Goal: Obtain resource: Download file/media

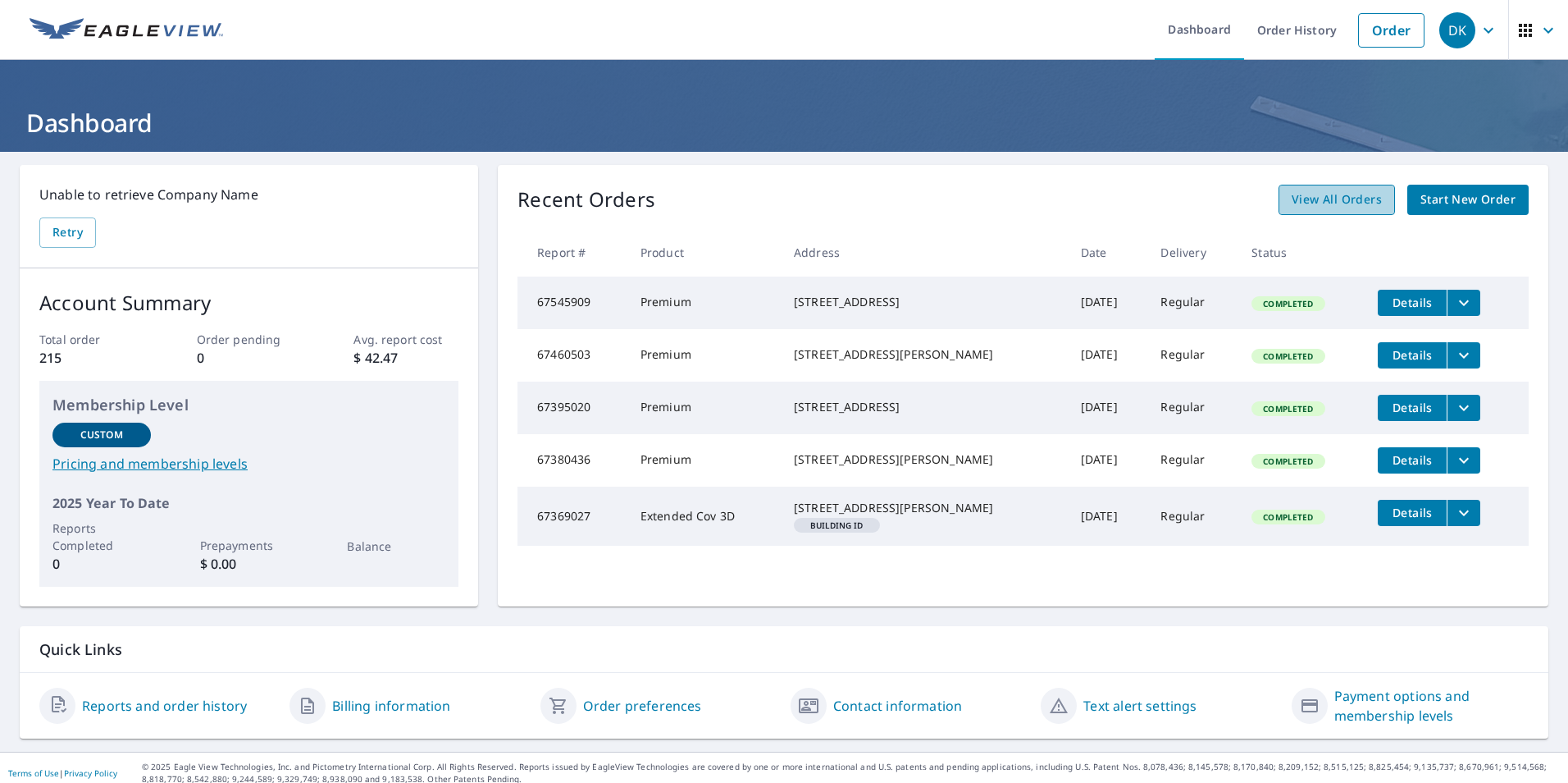
click at [1329, 201] on span "View All Orders" at bounding box center [1336, 199] width 90 height 21
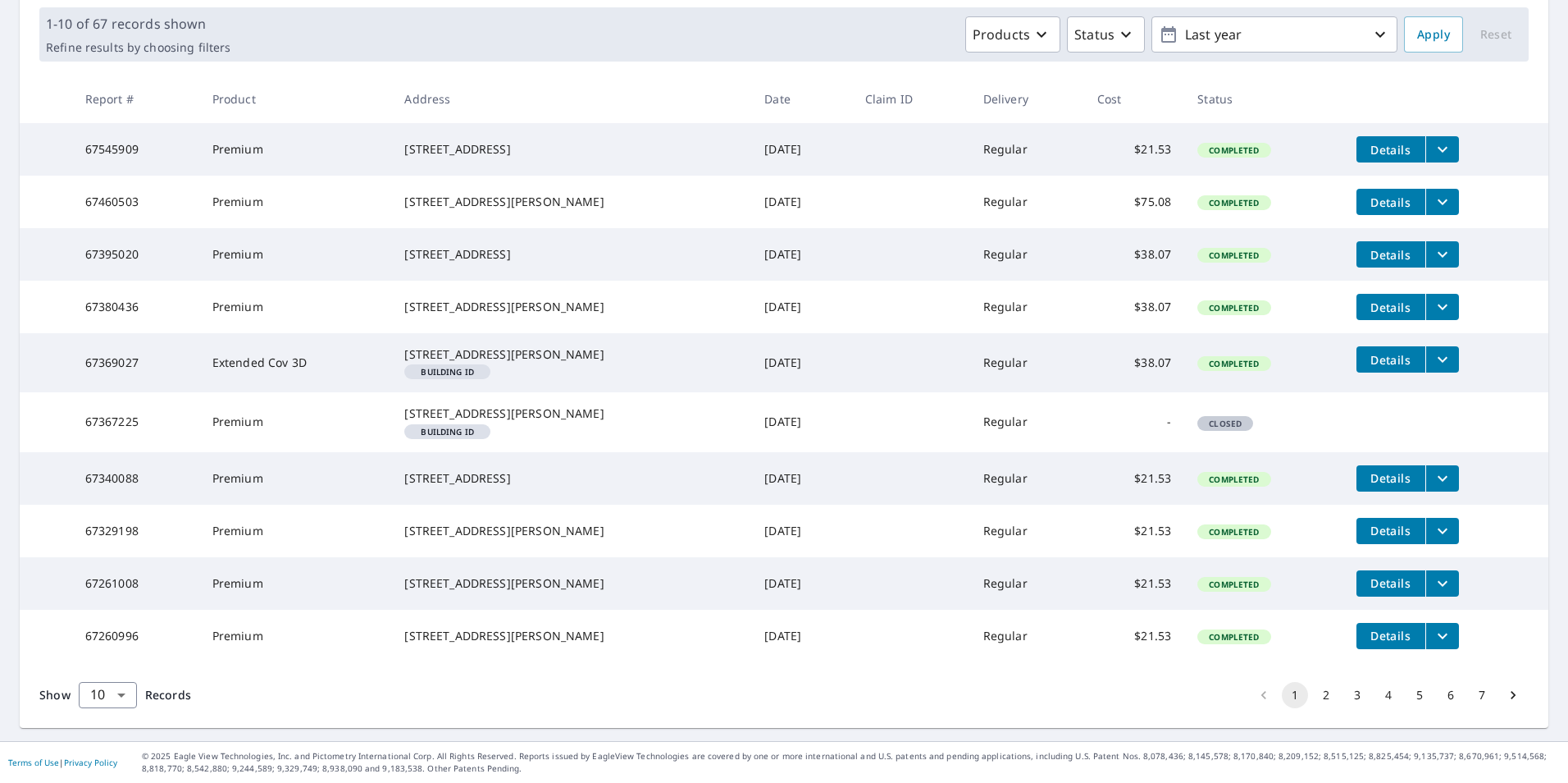
scroll to position [326, 0]
click at [1314, 698] on button "2" at bounding box center [1326, 695] width 27 height 27
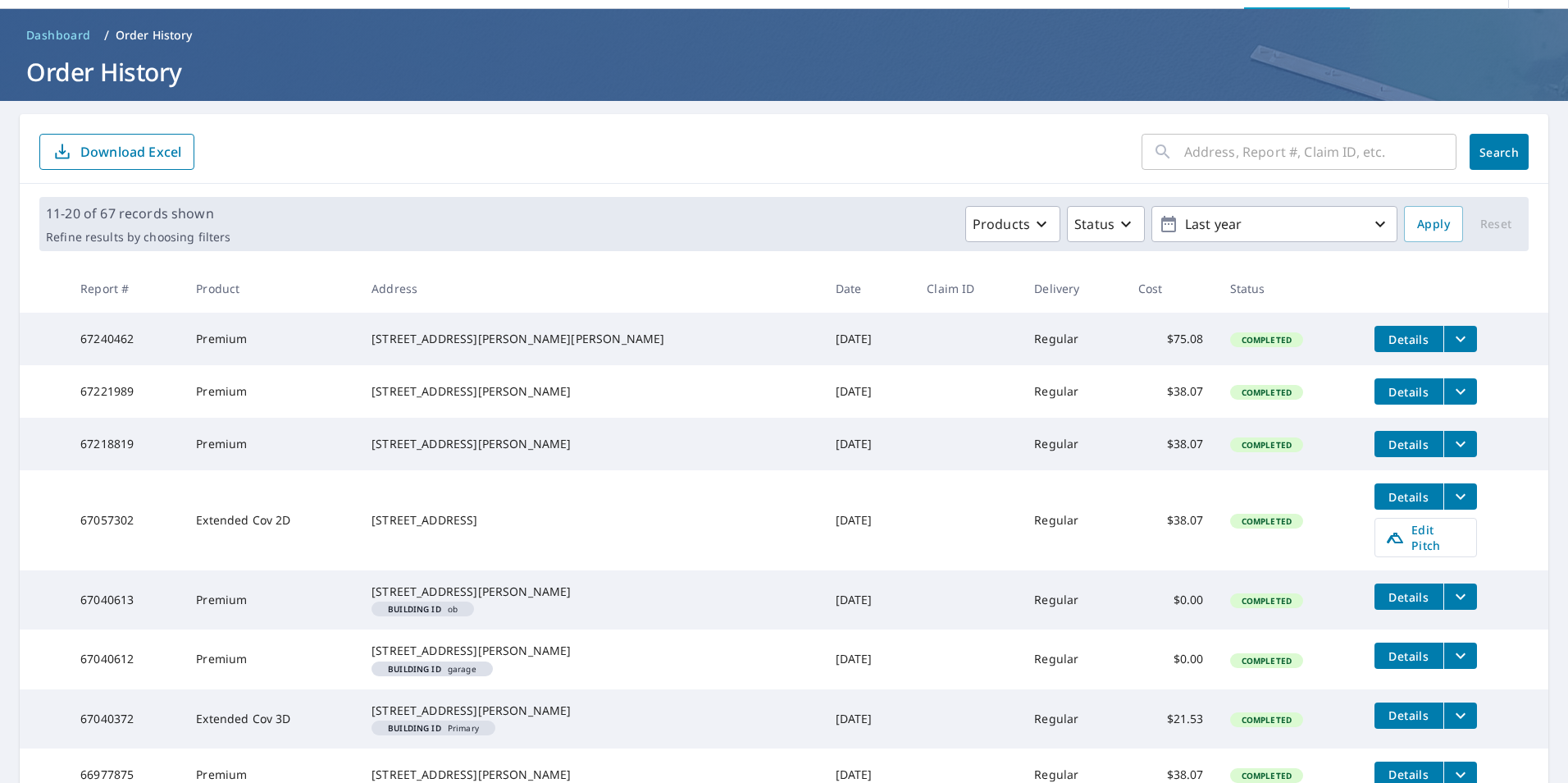
scroll to position [66, 0]
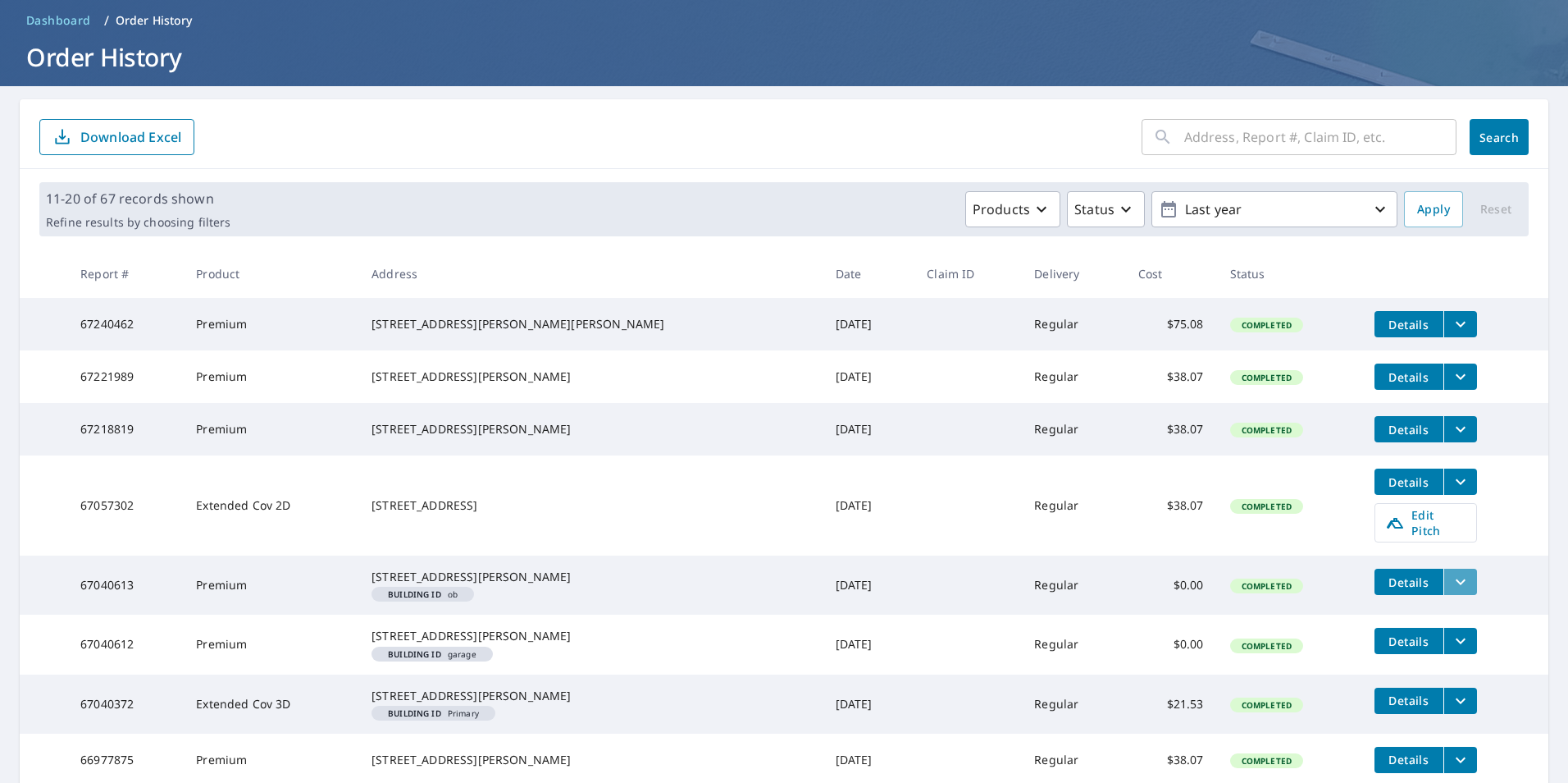
click at [1451, 591] on icon "filesDropdownBtn-67040613" at bounding box center [1460, 582] width 20 height 20
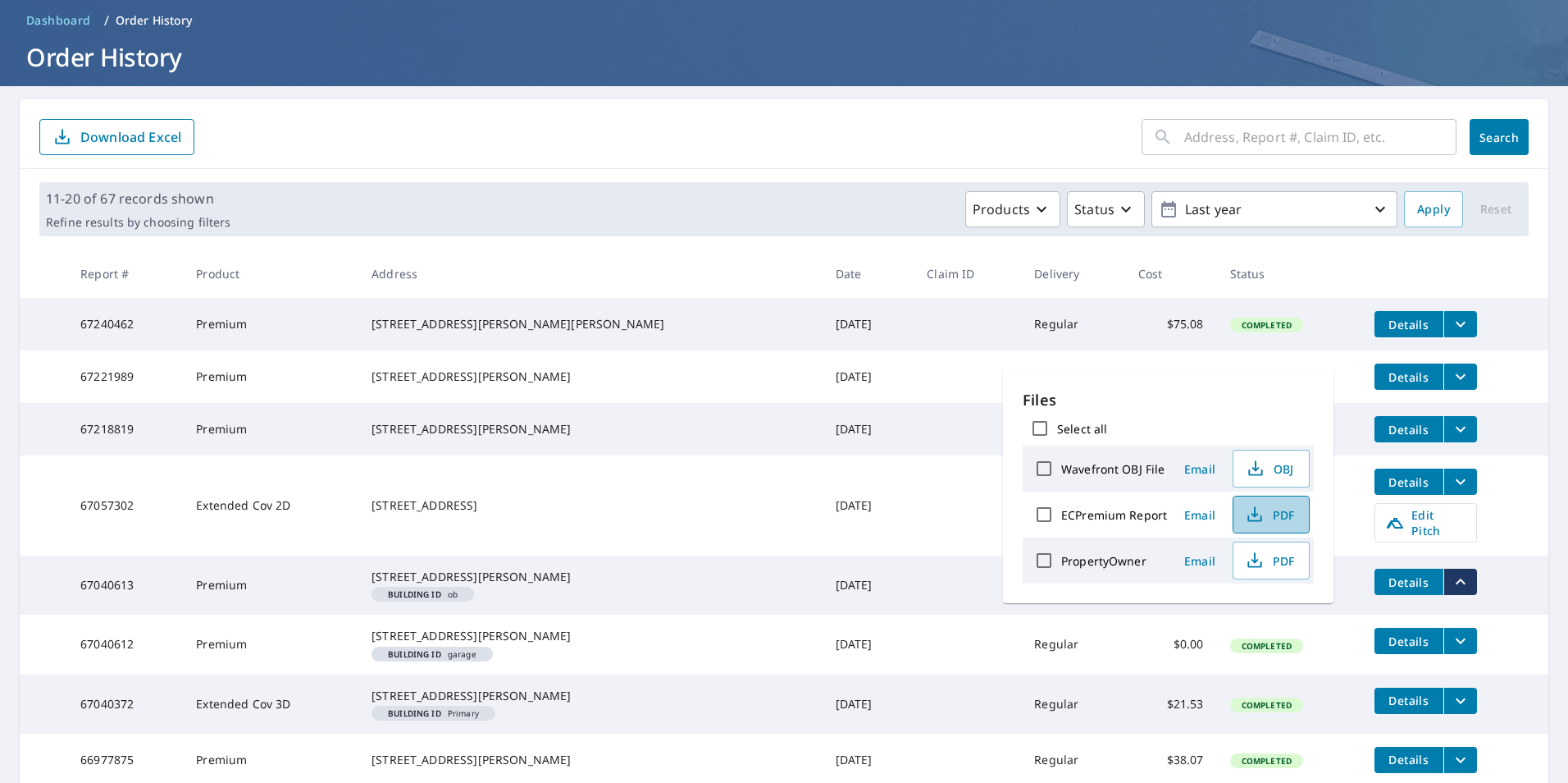
click at [1259, 511] on icon "button" at bounding box center [1255, 514] width 20 height 20
click at [1451, 651] on icon "filesDropdownBtn-67040612" at bounding box center [1460, 641] width 20 height 20
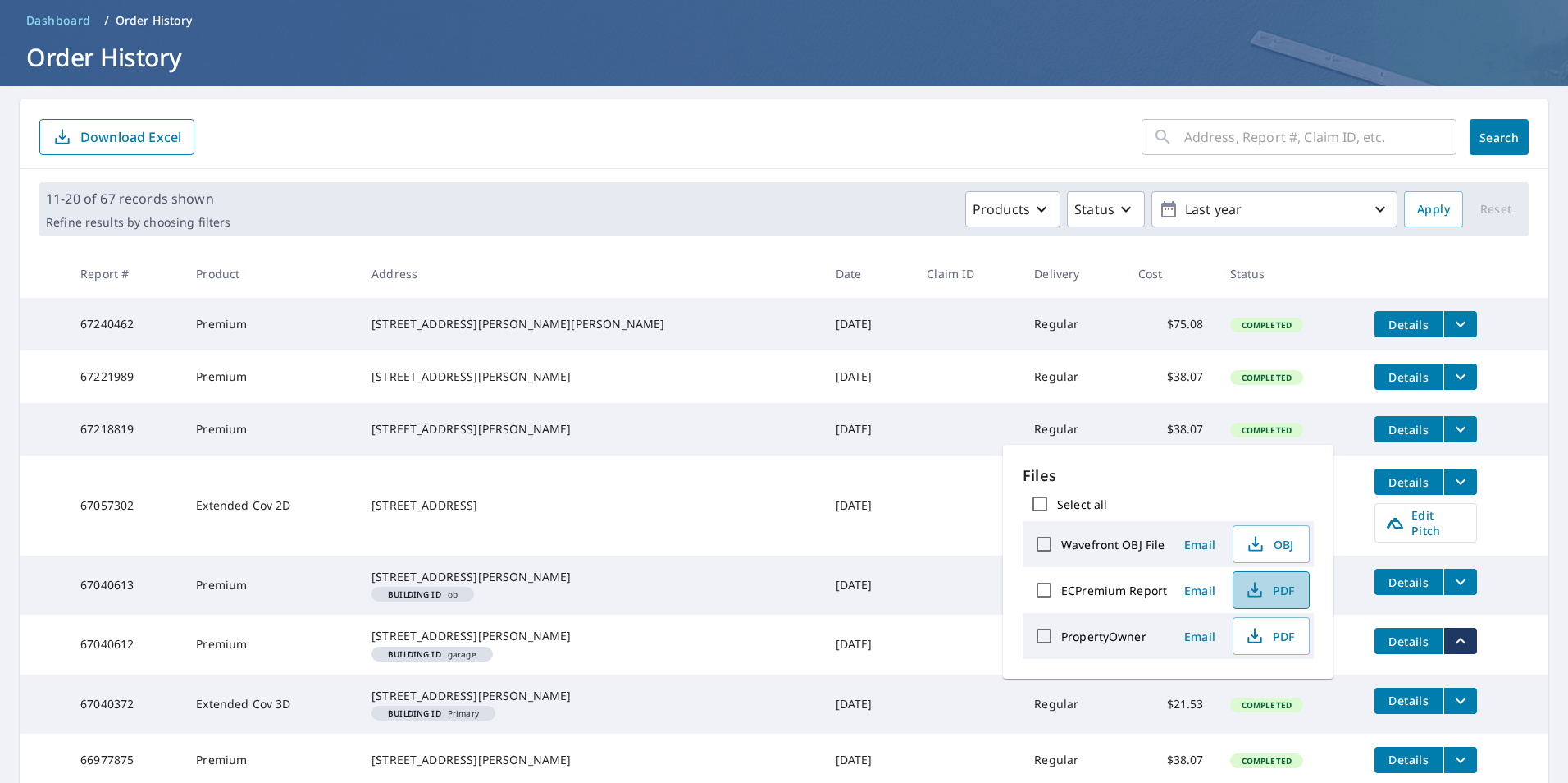
click at [1276, 591] on span "PDF" at bounding box center [1269, 590] width 52 height 20
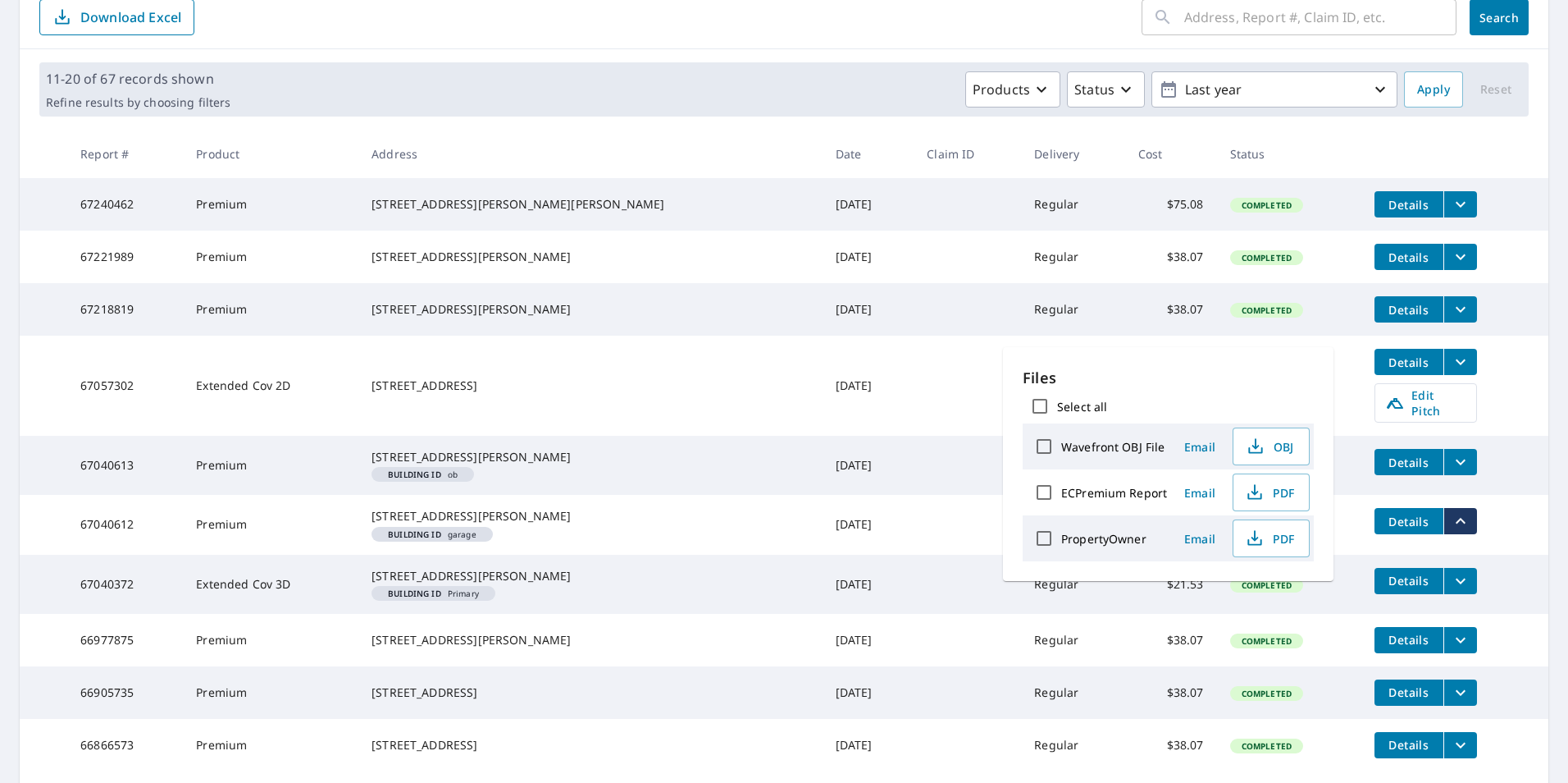
scroll to position [197, 0]
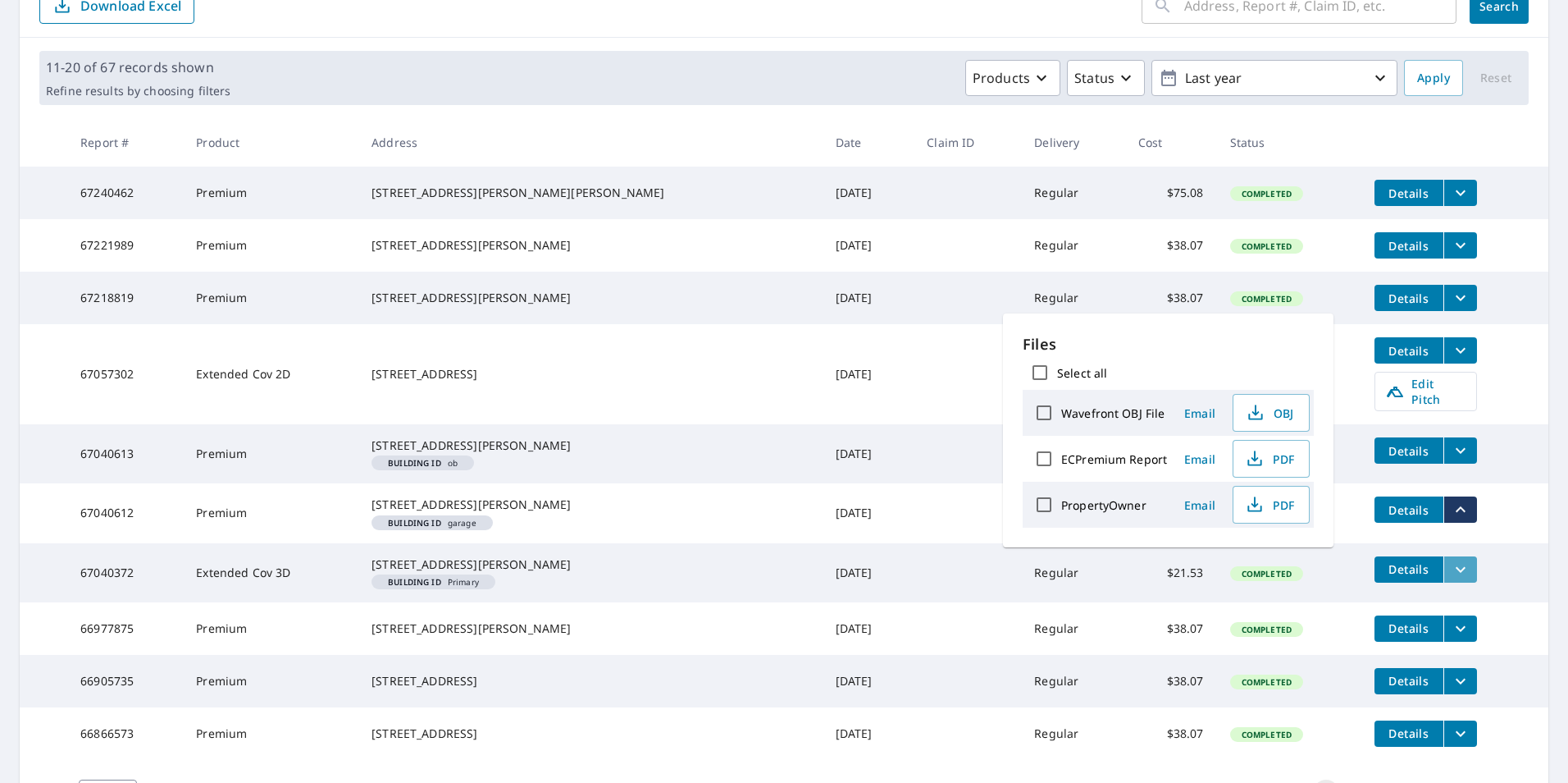
click at [1451, 580] on icon "filesDropdownBtn-67040372" at bounding box center [1460, 570] width 20 height 20
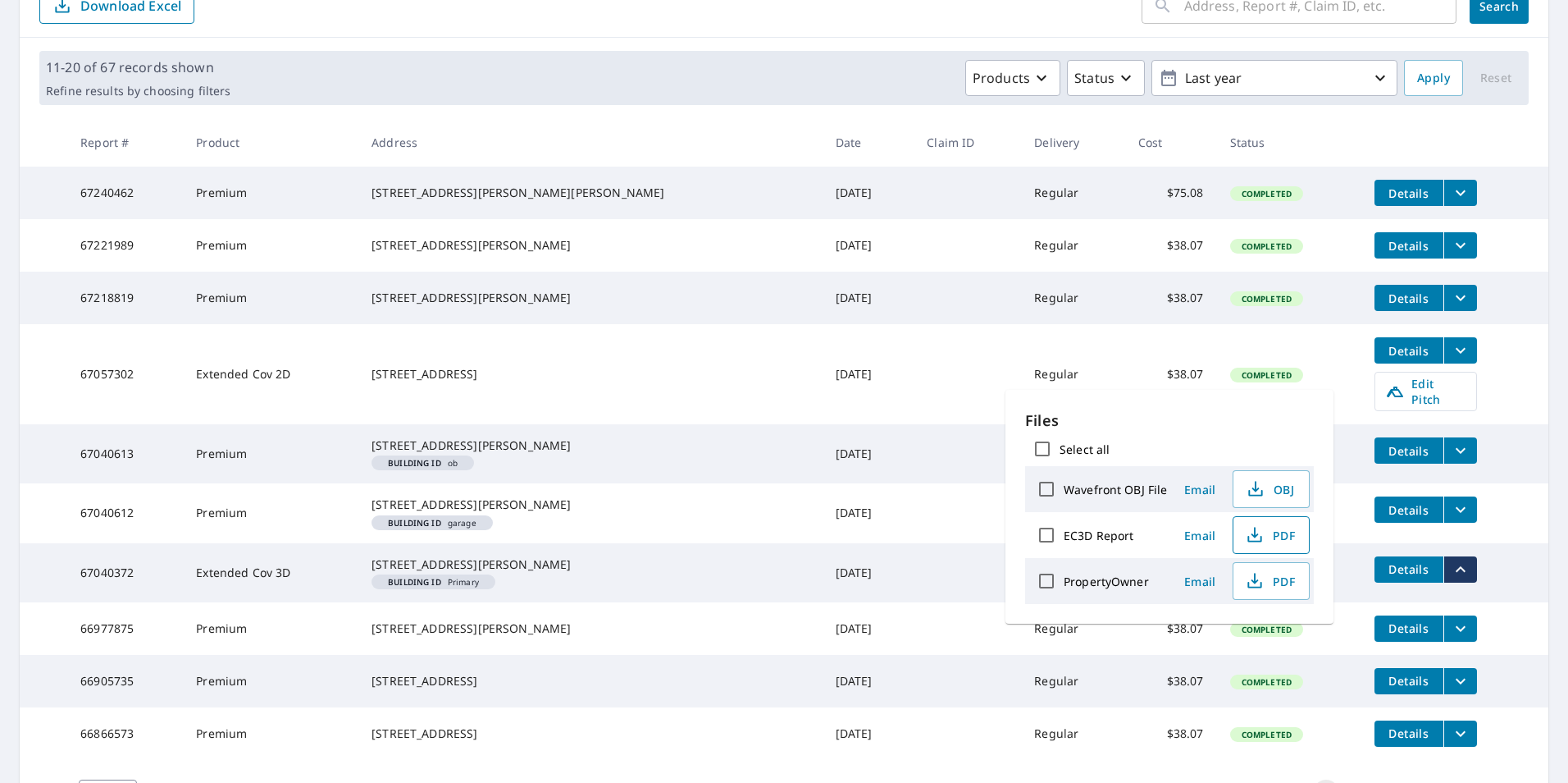
click at [1264, 542] on span "PDF" at bounding box center [1269, 535] width 52 height 20
click at [1451, 580] on icon "filesDropdownBtn-67040372" at bounding box center [1460, 570] width 20 height 20
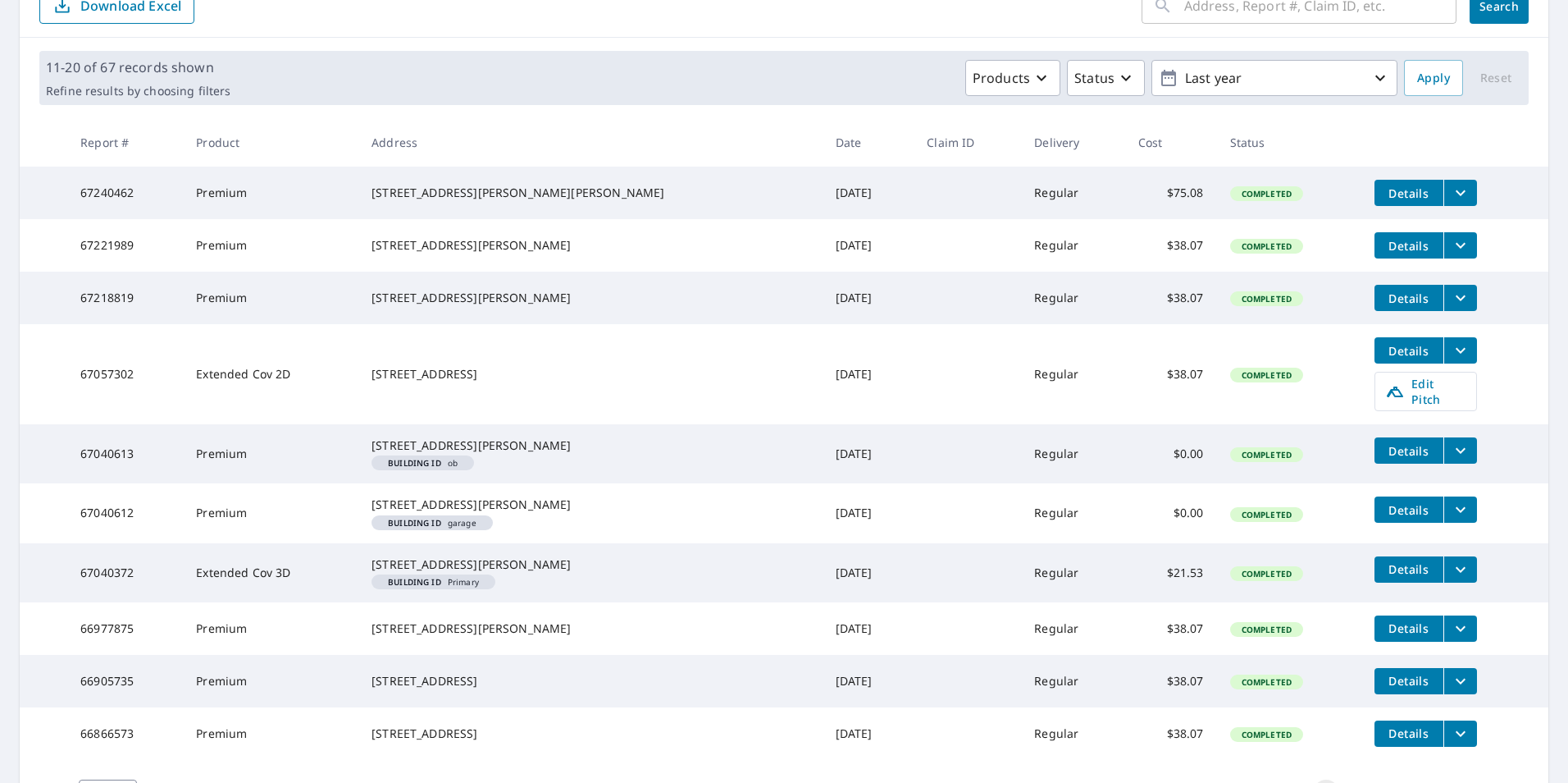
click at [1451, 580] on icon "filesDropdownBtn-67040372" at bounding box center [1460, 570] width 20 height 20
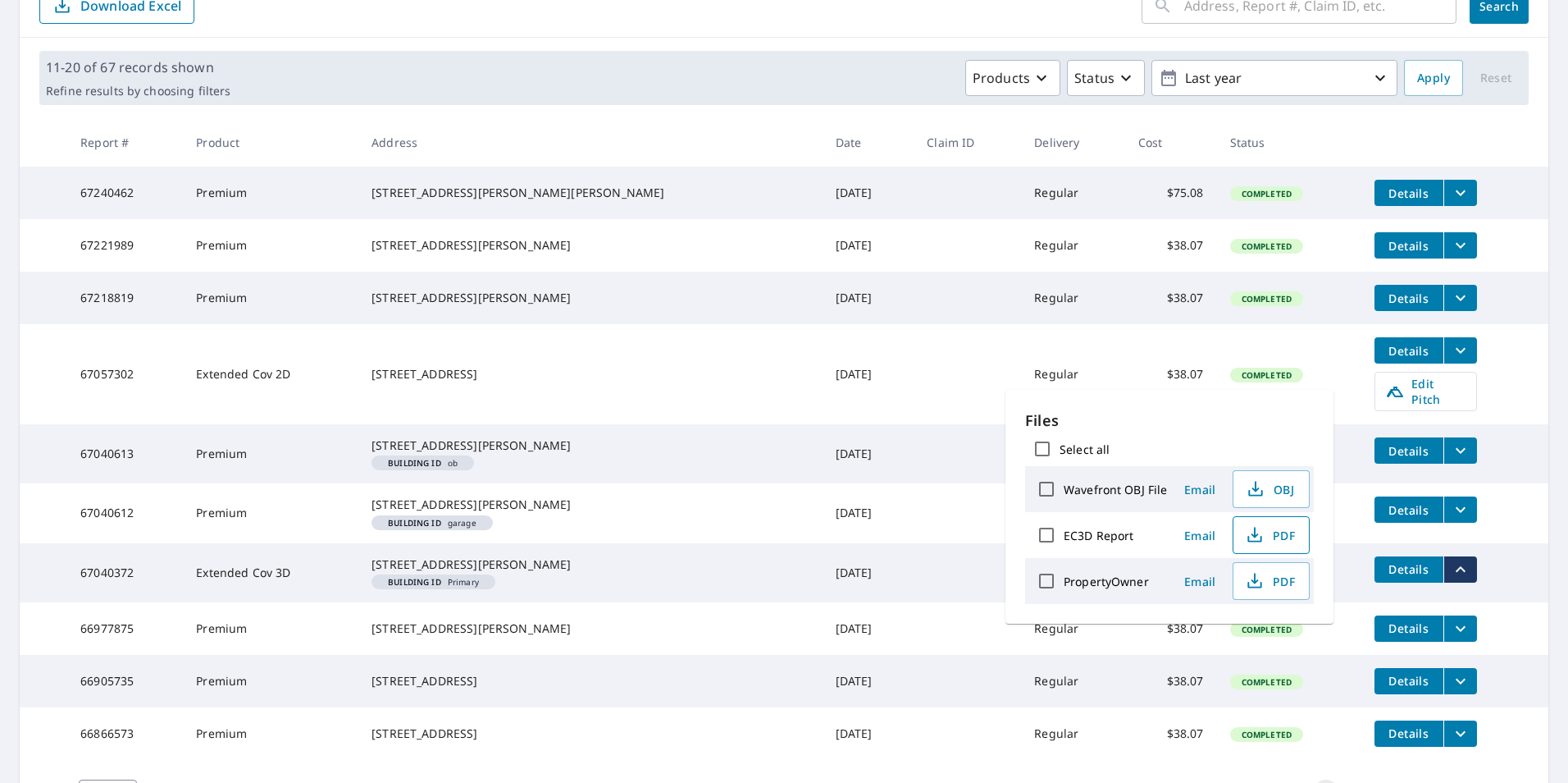
click at [1280, 532] on span "PDF" at bounding box center [1269, 535] width 52 height 20
